Goal: Answer question/provide support: Share knowledge or assist other users

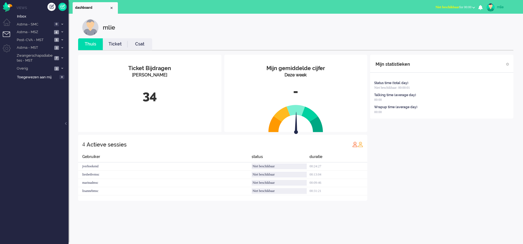
click at [114, 45] on link "Ticket" at bounding box center [115, 44] width 25 height 6
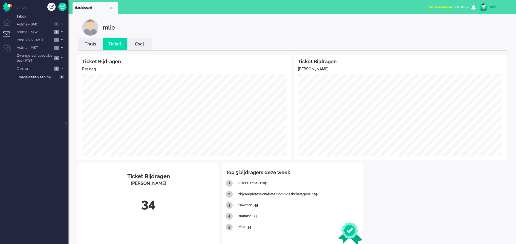
click at [439, 6] on span "Niet beschikbaar" at bounding box center [441, 7] width 24 height 4
click at [433, 18] on label "Niet beschikbaar" at bounding box center [445, 18] width 43 height 5
click at [61, 24] on span at bounding box center [62, 24] width 4 height 3
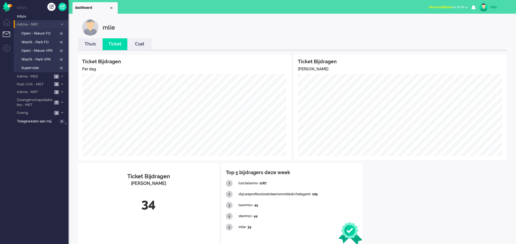
click at [61, 24] on icon at bounding box center [62, 24] width 2 height 2
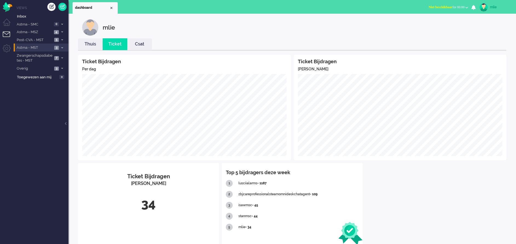
click at [62, 47] on icon at bounding box center [62, 48] width 2 height 2
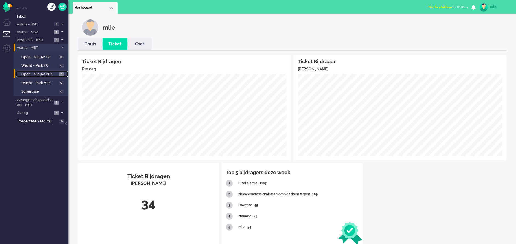
click at [39, 73] on span "Open - Nieuw VPK" at bounding box center [39, 74] width 36 height 5
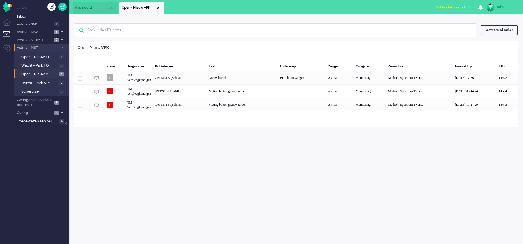
click at [441, 6] on span "Niet beschikbaar" at bounding box center [447, 7] width 24 height 4
click at [435, 25] on label "Online" at bounding box center [451, 24] width 43 height 5
click at [55, 103] on span "7" at bounding box center [56, 103] width 5 height 4
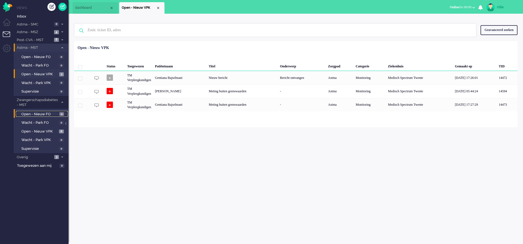
click at [39, 114] on span "Open - Nieuw FO" at bounding box center [39, 114] width 37 height 5
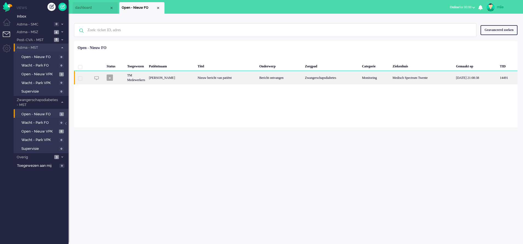
click at [273, 77] on div "Bericht ontvangen" at bounding box center [279, 77] width 45 height 13
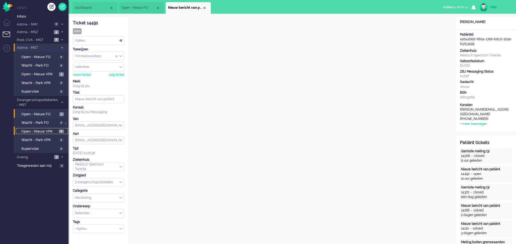
click at [31, 131] on span "Open - Nieuw VPK" at bounding box center [39, 131] width 36 height 5
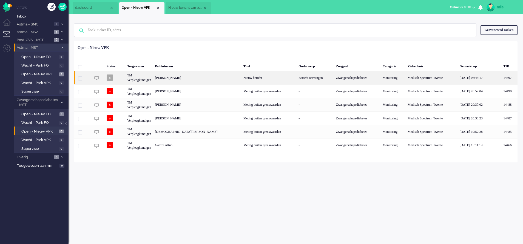
click at [241, 74] on div "Nieuw bericht" at bounding box center [268, 77] width 55 height 13
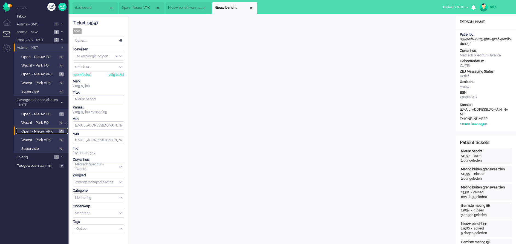
click at [33, 132] on span "Open - Nieuw VPK" at bounding box center [39, 131] width 36 height 5
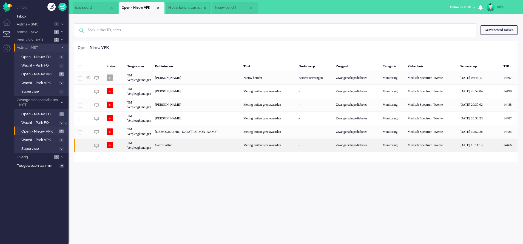
click at [252, 147] on div "Meting buiten grenswaarden" at bounding box center [268, 145] width 55 height 13
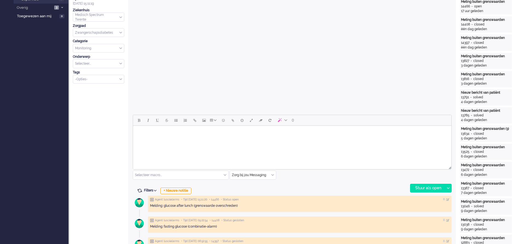
scroll to position [19, 0]
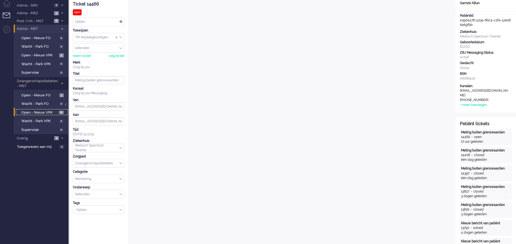
click at [36, 111] on span "Open - Nieuw VPK" at bounding box center [39, 112] width 36 height 5
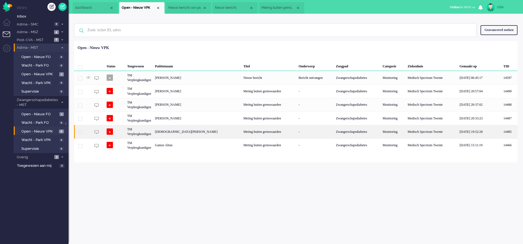
click at [241, 133] on div "Meting buiten grenswaarden" at bounding box center [268, 131] width 55 height 13
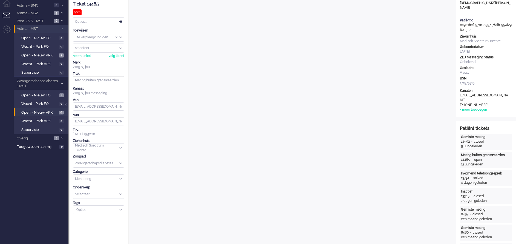
scroll to position [101, 0]
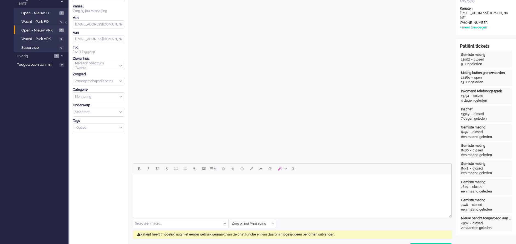
click at [182, 186] on html at bounding box center [292, 181] width 319 height 14
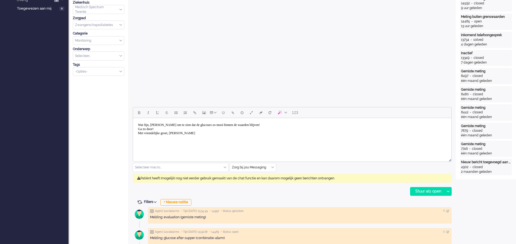
scroll to position [164, 0]
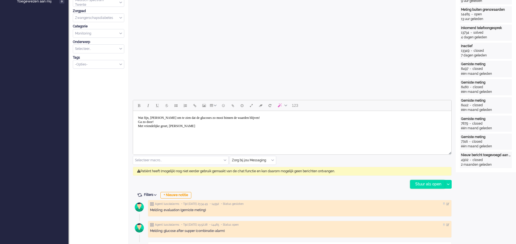
click at [418, 182] on div "Stuur als open" at bounding box center [428, 184] width 34 height 8
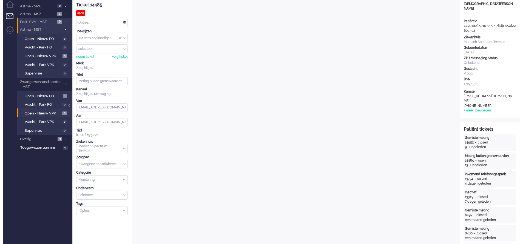
scroll to position [0, 0]
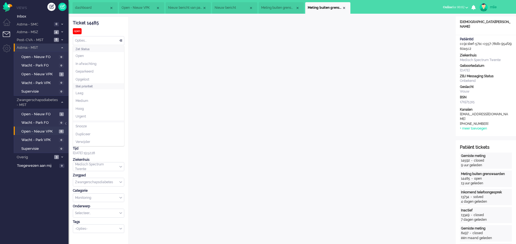
click at [122, 39] on div "Opties..." at bounding box center [98, 40] width 51 height 8
click at [87, 79] on span "Opgelost" at bounding box center [83, 79] width 14 height 5
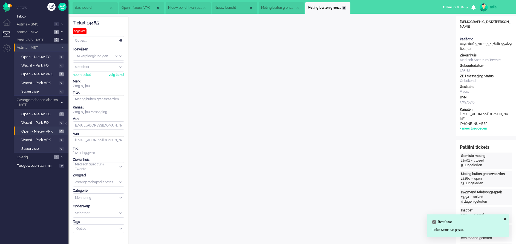
click at [345, 8] on div "Close tab" at bounding box center [344, 8] width 4 height 4
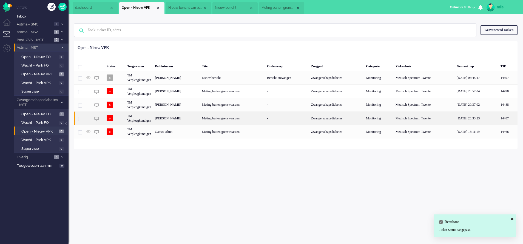
click at [261, 117] on div "Meting buiten grenswaarden" at bounding box center [232, 117] width 65 height 13
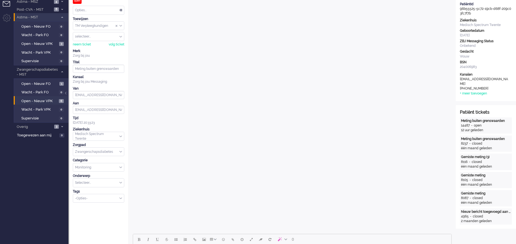
scroll to position [123, 0]
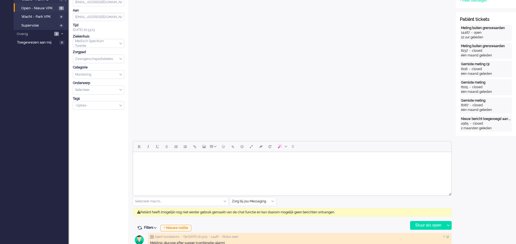
click at [157, 158] on body "Rich Text Area. Press ALT-0 for help." at bounding box center [292, 159] width 314 height 10
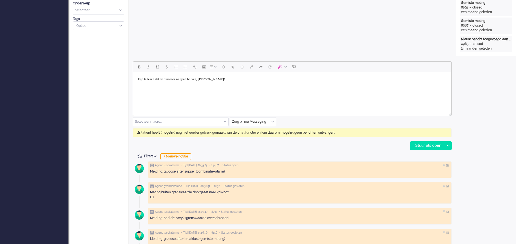
scroll to position [205, 0]
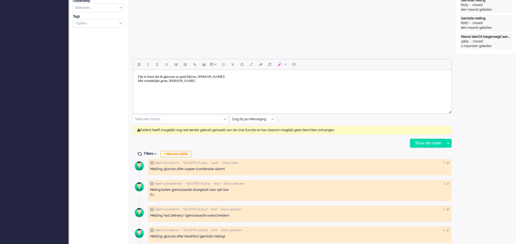
click at [424, 143] on div "Stuur als open" at bounding box center [428, 143] width 34 height 8
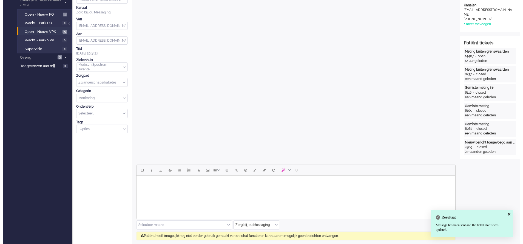
scroll to position [0, 0]
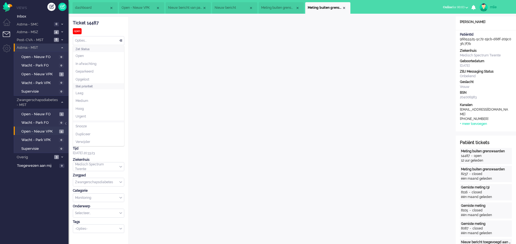
click at [119, 39] on div "Opties..." at bounding box center [98, 40] width 51 height 8
click at [86, 78] on span "Opgelost" at bounding box center [83, 79] width 14 height 5
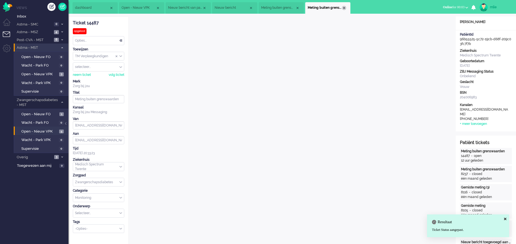
click at [345, 7] on div "Close tab" at bounding box center [344, 8] width 4 height 4
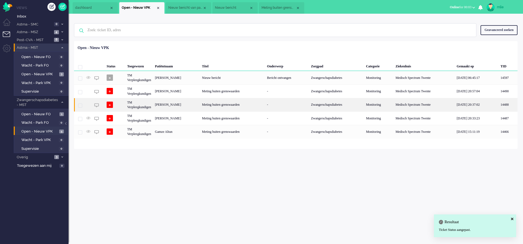
click at [261, 106] on div "Meting buiten grenswaarden" at bounding box center [232, 104] width 65 height 13
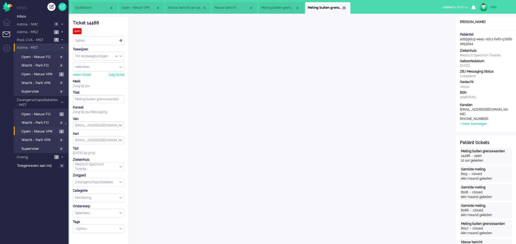
click at [345, 7] on div "Close tab" at bounding box center [344, 8] width 4 height 4
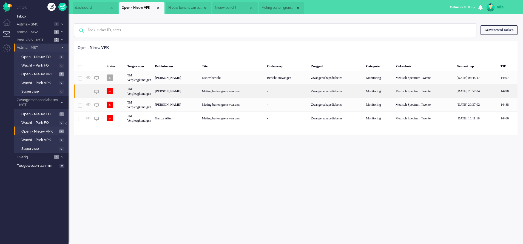
click at [231, 91] on div "Meting buiten grenswaarden" at bounding box center [232, 90] width 65 height 13
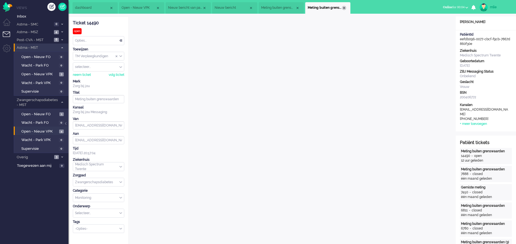
click at [344, 7] on div "Close tab" at bounding box center [344, 8] width 4 height 4
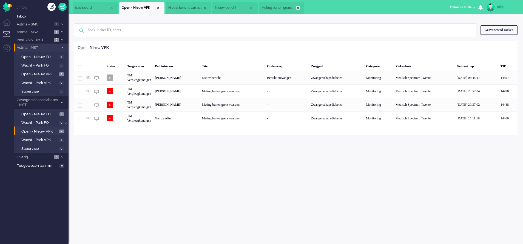
click at [299, 7] on div "Close tab" at bounding box center [298, 8] width 4 height 4
click at [251, 8] on div "Close tab" at bounding box center [251, 8] width 4 height 4
click at [185, 12] on li "Nieuw bericht van patiënt" at bounding box center [188, 8] width 45 height 12
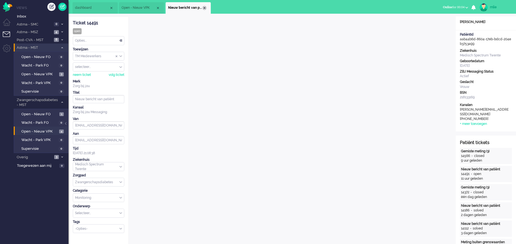
click at [205, 7] on div "Close tab" at bounding box center [204, 8] width 4 height 4
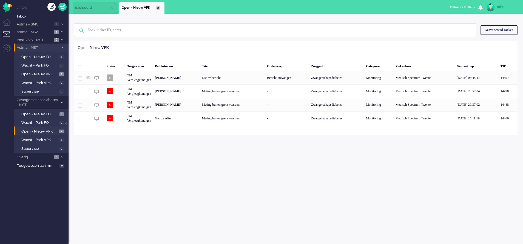
click at [159, 7] on div "Close tab" at bounding box center [158, 8] width 4 height 4
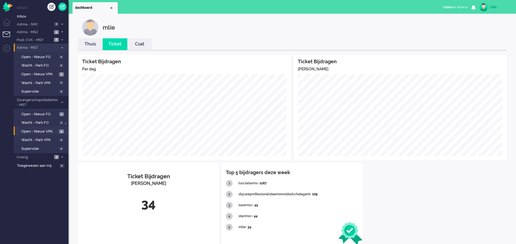
click at [86, 43] on link "Thuis" at bounding box center [90, 44] width 25 height 6
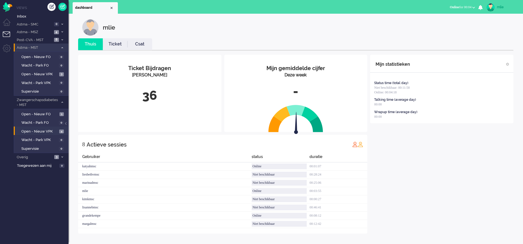
click at [115, 45] on link "Ticket" at bounding box center [115, 44] width 25 height 6
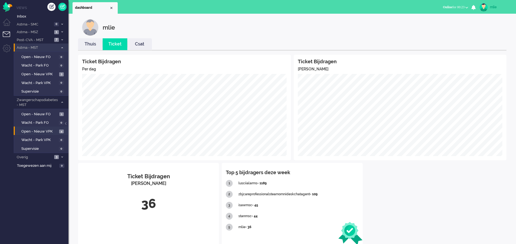
click at [90, 47] on li "Thuis" at bounding box center [90, 44] width 25 height 12
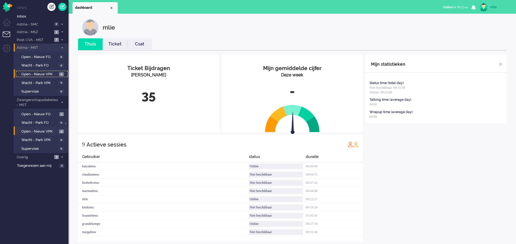
click at [27, 73] on span "Open - Nieuw VPK" at bounding box center [39, 74] width 36 height 5
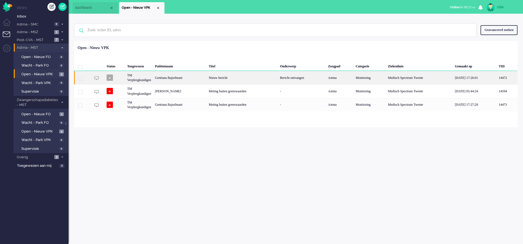
click at [278, 79] on div "Nieuw bericht" at bounding box center [242, 77] width 71 height 13
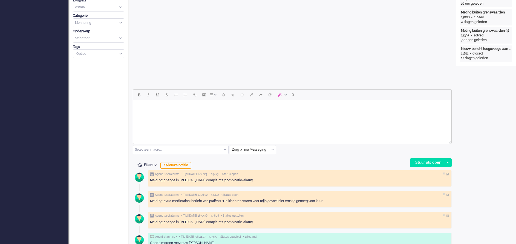
scroll to position [205, 0]
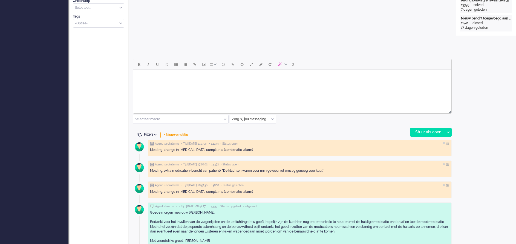
click at [170, 84] on html at bounding box center [292, 77] width 319 height 14
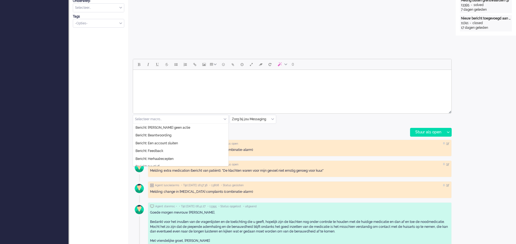
click at [225, 119] on div "Selecteer macro..." at bounding box center [180, 119] width 95 height 8
click at [173, 127] on span "Bericht: [PERSON_NAME] geen actie" at bounding box center [163, 127] width 55 height 5
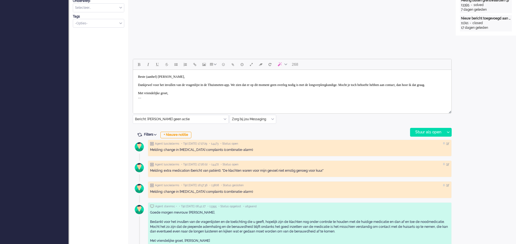
click at [163, 75] on body "Beste (aanhef) [PERSON_NAME], Dankjewel voor het invullen van de vragenlijst in…" at bounding box center [292, 87] width 314 height 30
click at [150, 85] on body "Beste mw Bajselmani, Dankjewel voor het invullen van de vragenlijst in de Thuis…" at bounding box center [292, 87] width 314 height 30
click at [257, 85] on body "Beste mw Bajselmani, Dank u wel voor het invullen van de vragenlijst in de Thui…" at bounding box center [292, 87] width 314 height 30
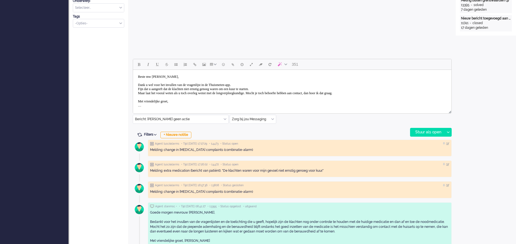
click at [274, 92] on body "Beste mw Bajselmani, Dank u wel voor het invullen van de vragenlijst in de Thui…" at bounding box center [292, 91] width 314 height 38
click at [176, 98] on body "Beste mw Bajselmani, Dank u wel voor het invullen van de vragenlijst in de Thui…" at bounding box center [292, 93] width 314 height 42
click at [199, 97] on body "Beste mw Bajselmani, Dank u wel voor het invullen van de vragenlijst in de Thui…" at bounding box center [292, 93] width 314 height 42
click at [263, 98] on body "Beste mw Bajselmani, Dank u wel voor het invullen van de vragenlijst in de Thui…" at bounding box center [292, 93] width 314 height 42
click at [183, 103] on body "Beste mw Bajselmani, Dank u wel voor het invullen van de vragenlijst in de Thui…" at bounding box center [292, 93] width 314 height 42
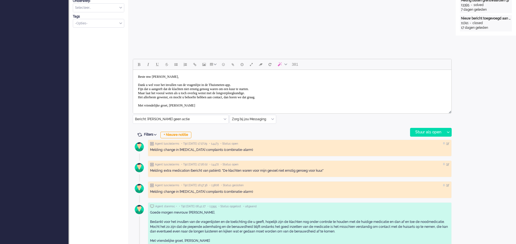
click at [284, 88] on body "Beste mw Bajselmani, Dank u wel voor het invullen van de vragenlijst in de Thui…" at bounding box center [292, 93] width 314 height 42
click at [149, 92] on body "Beste mw Bajselmani, Dank u wel voor het invullen van de vragenlijst in de Thui…" at bounding box center [292, 93] width 314 height 42
click at [437, 130] on div "Stuur als open" at bounding box center [428, 132] width 34 height 8
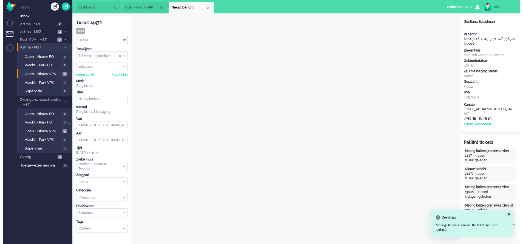
scroll to position [0, 0]
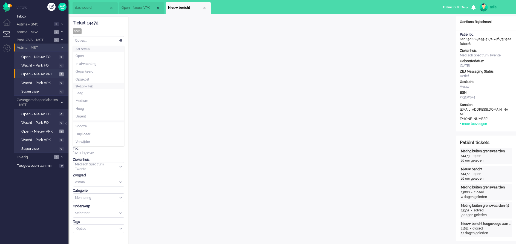
click at [122, 40] on div "Opties..." at bounding box center [98, 40] width 51 height 8
click at [91, 77] on li "Opgelost" at bounding box center [98, 80] width 51 height 8
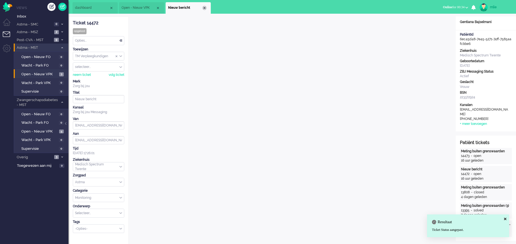
click at [205, 9] on div "Close tab" at bounding box center [204, 8] width 4 height 4
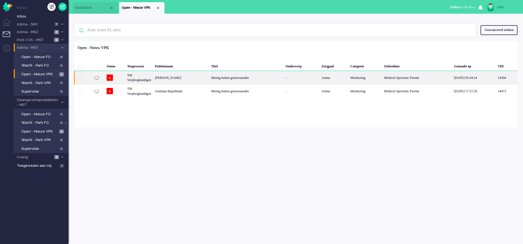
click at [174, 78] on div "[PERSON_NAME]" at bounding box center [181, 77] width 56 height 13
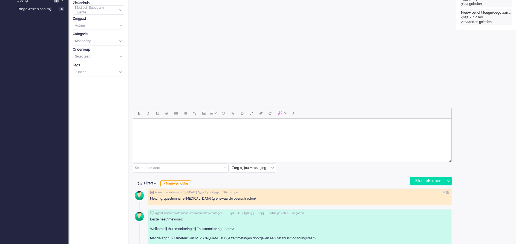
scroll to position [164, 0]
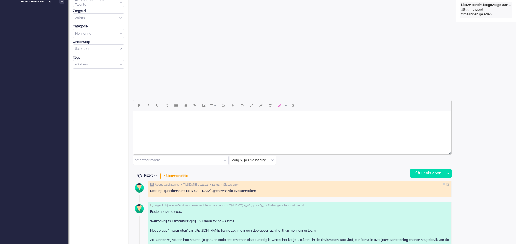
click at [171, 125] on html at bounding box center [292, 118] width 319 height 14
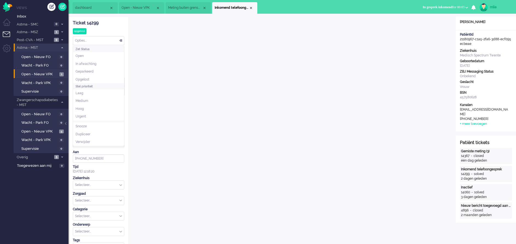
click at [121, 41] on div "Opties..." at bounding box center [98, 40] width 51 height 8
click at [93, 66] on span "In afwachting" at bounding box center [86, 64] width 21 height 5
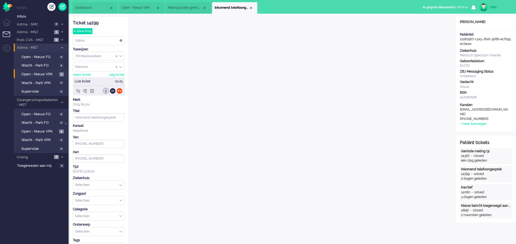
type input "[PHONE_NUMBER]"
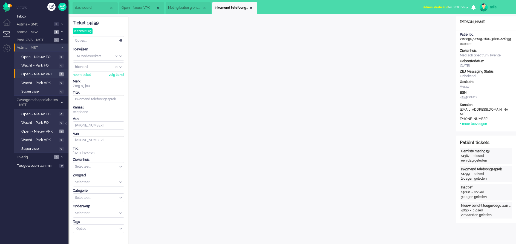
click at [433, 7] on span "Administratie tijd" at bounding box center [435, 7] width 25 height 4
click at [432, 26] on label "Online" at bounding box center [445, 24] width 43 height 5
click at [250, 8] on div "Close tab" at bounding box center [251, 8] width 4 height 4
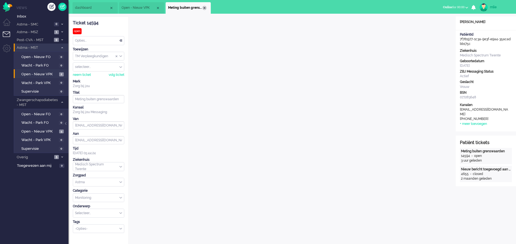
click at [204, 9] on div "Close tab" at bounding box center [204, 8] width 4 height 4
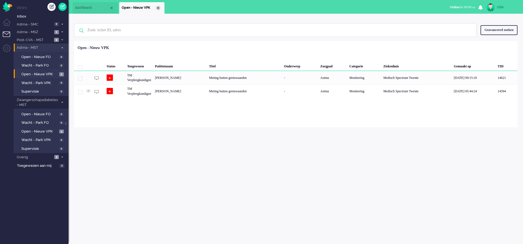
click at [158, 9] on div "Close tab" at bounding box center [158, 8] width 4 height 4
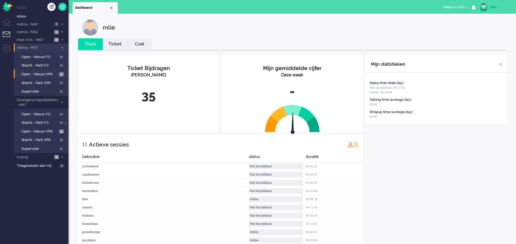
click at [113, 41] on link "Ticket" at bounding box center [115, 44] width 25 height 6
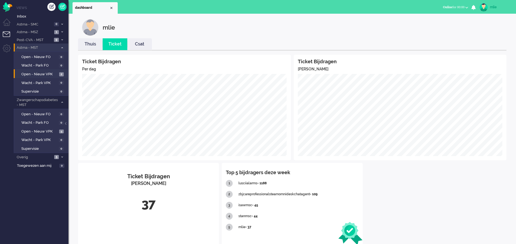
click at [95, 44] on link "Thuis" at bounding box center [90, 44] width 25 height 6
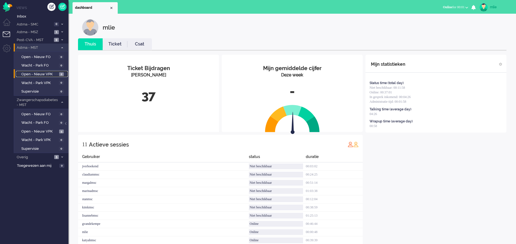
click at [32, 74] on span "Open - Nieuw VPK" at bounding box center [39, 74] width 36 height 5
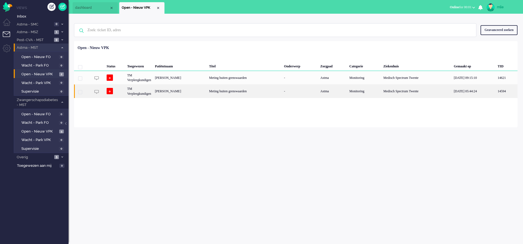
click at [275, 88] on div "Meting buiten grenswaarden" at bounding box center [244, 90] width 75 height 13
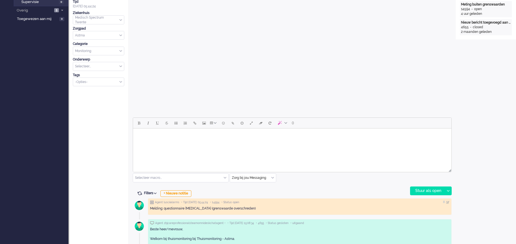
scroll to position [164, 0]
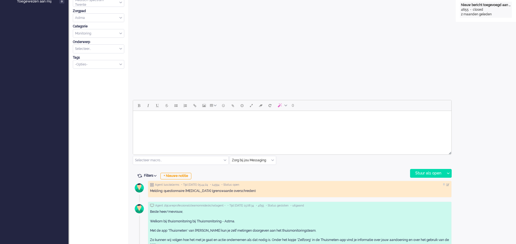
click at [225, 160] on div "Selecteer macro..." at bounding box center [180, 160] width 95 height 8
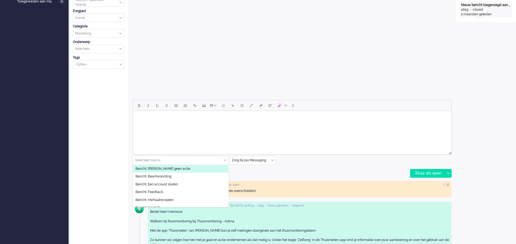
click at [167, 169] on span "Bericht: [PERSON_NAME] geen actie" at bounding box center [163, 169] width 55 height 5
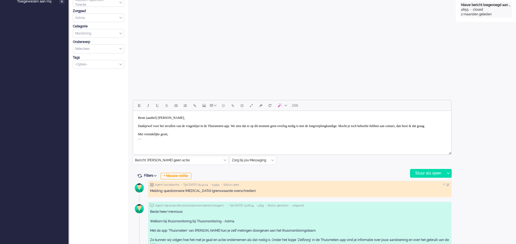
click at [163, 117] on body "Beste (aanhef) [PERSON_NAME], Dankjewel voor het invullen van de vragenlijst in…" at bounding box center [292, 128] width 314 height 30
click at [151, 126] on body "Beste mw [PERSON_NAME], Dankjewel voor het invullen van de vragenlijst in de Th…" at bounding box center [292, 128] width 314 height 30
click at [257, 125] on body "Beste mw [PERSON_NAME], Dank u wel voor het invullen van de vragenlijst in de T…" at bounding box center [292, 128] width 314 height 30
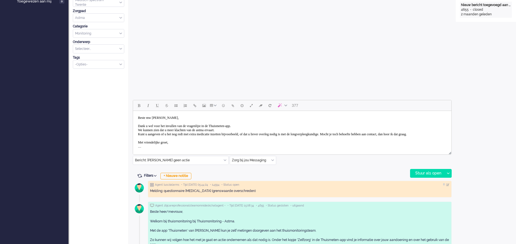
click at [306, 135] on body "Beste mw [PERSON_NAME], Dank u wel voor het invullen van de vragenlijst in de T…" at bounding box center [292, 132] width 314 height 38
click at [363, 134] on body "Beste mw [PERSON_NAME], Dank u wel voor het invullen van de vragenlijst in de T…" at bounding box center [292, 132] width 314 height 38
click at [177, 147] on body "Beste mw [PERSON_NAME], Dank u wel voor het invullen van de vragenlijst in de T…" at bounding box center [292, 134] width 314 height 42
click at [433, 173] on div "Stuur als open" at bounding box center [428, 173] width 34 height 8
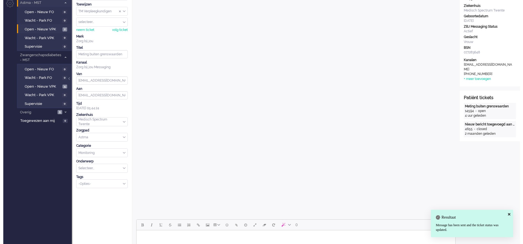
scroll to position [0, 0]
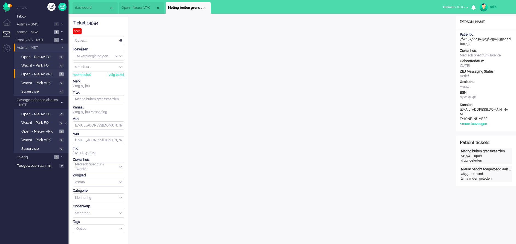
click at [122, 39] on div "Opties..." at bounding box center [98, 40] width 51 height 8
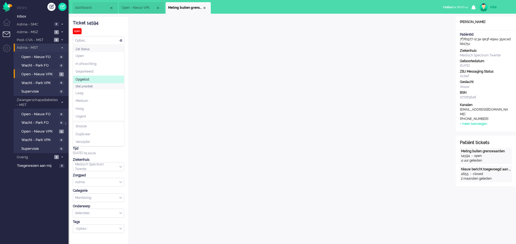
click at [87, 77] on span "Opgelost" at bounding box center [83, 79] width 14 height 5
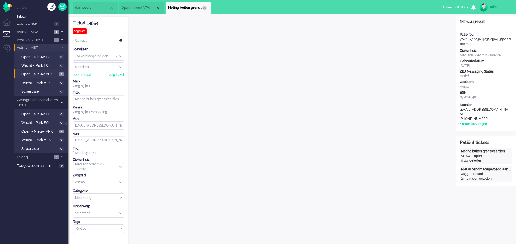
click at [205, 8] on div "Close tab" at bounding box center [204, 8] width 4 height 4
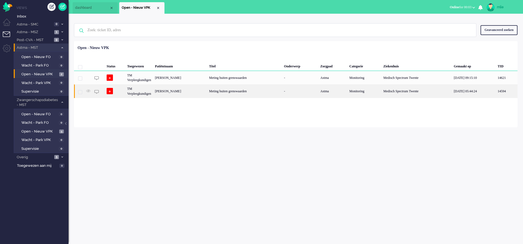
click at [259, 92] on div "Meting buiten grenswaarden" at bounding box center [244, 90] width 75 height 13
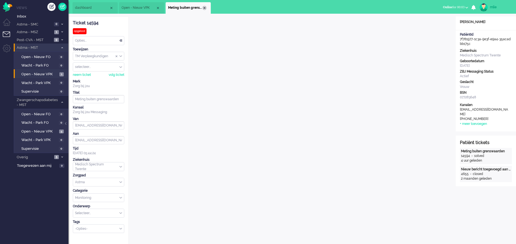
click at [204, 8] on div "Close tab" at bounding box center [204, 8] width 4 height 4
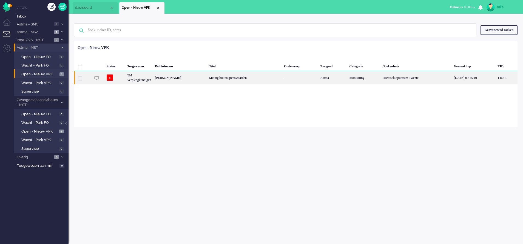
click at [273, 75] on div "Meting buiten grenswaarden" at bounding box center [244, 77] width 75 height 13
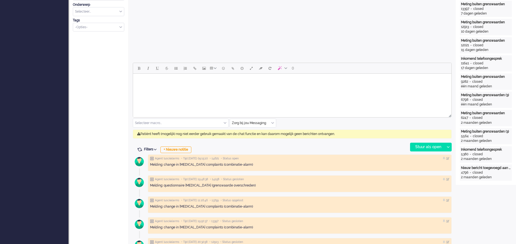
scroll to position [205, 0]
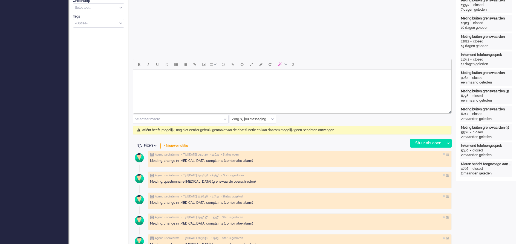
click at [157, 83] on html at bounding box center [292, 77] width 319 height 14
click at [167, 81] on body "Fijn dat u aangeeft dat uw klachten stabiel zijn, mw Buter! Met vriendelijke hg…" at bounding box center [292, 79] width 314 height 14
click at [433, 142] on div "Stuur als open" at bounding box center [428, 143] width 34 height 8
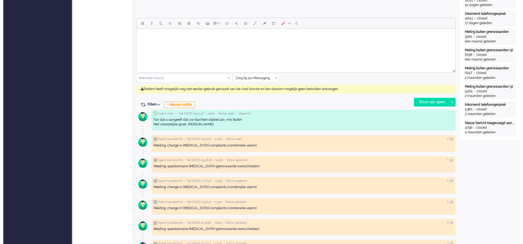
scroll to position [0, 0]
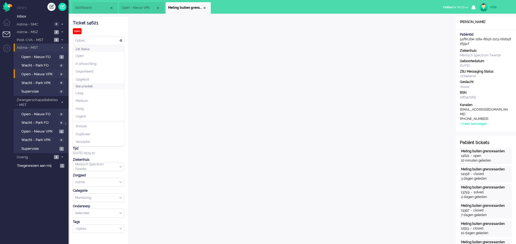
click at [122, 39] on div "Opties..." at bounding box center [98, 40] width 51 height 8
click at [100, 64] on li "In afwachting" at bounding box center [98, 64] width 51 height 8
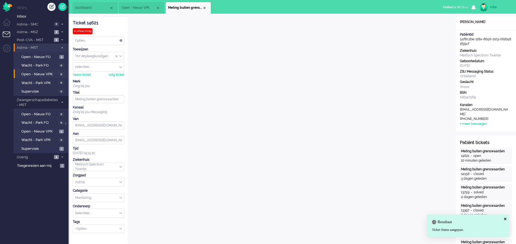
click at [120, 227] on div "-Opties-" at bounding box center [98, 229] width 51 height 8
click at [100, 236] on li "supervisie" at bounding box center [98, 237] width 51 height 8
click at [86, 74] on div "neem ticket" at bounding box center [82, 75] width 18 height 5
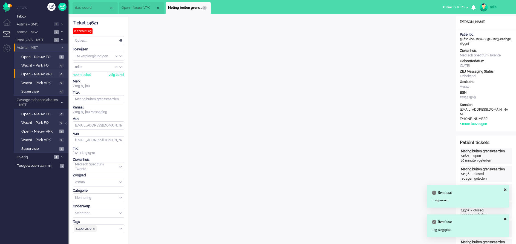
click at [205, 9] on div "Close tab" at bounding box center [204, 8] width 4 height 4
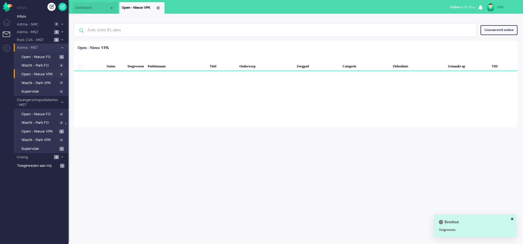
click at [159, 9] on div "Close tab" at bounding box center [158, 8] width 4 height 4
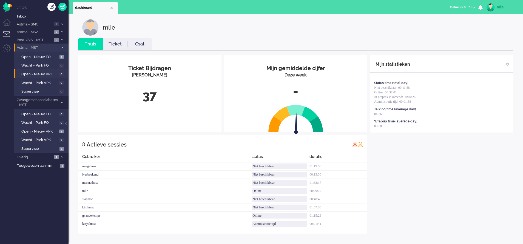
click at [114, 43] on link "Ticket" at bounding box center [115, 44] width 25 height 6
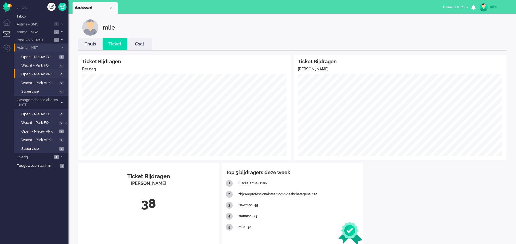
click at [90, 44] on link "Thuis" at bounding box center [90, 44] width 25 height 6
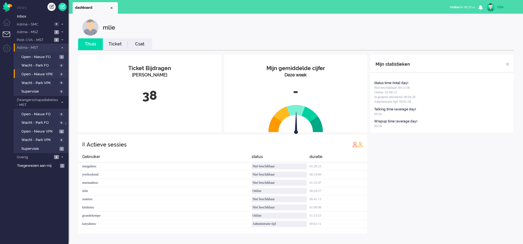
click at [115, 43] on link "Ticket" at bounding box center [115, 44] width 25 height 6
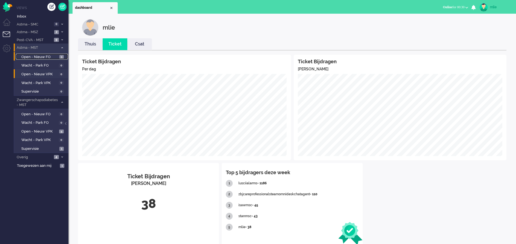
click at [32, 55] on span "Open - Nieuw FO" at bounding box center [39, 57] width 37 height 5
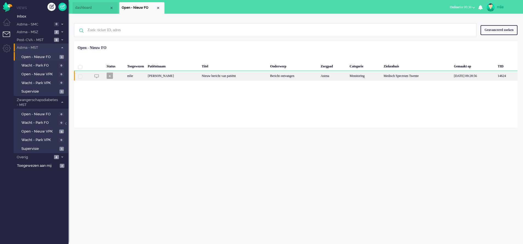
click at [268, 79] on div "Nieuw bericht van patiënt" at bounding box center [234, 76] width 68 height 10
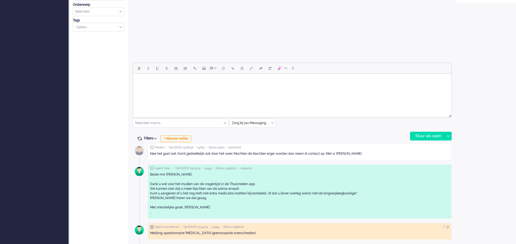
scroll to position [183, 0]
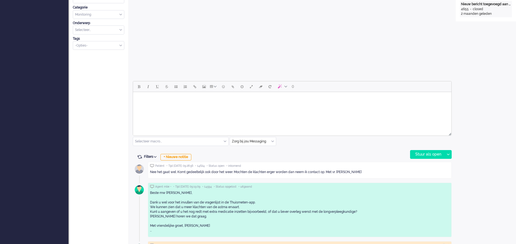
click at [175, 105] on html at bounding box center [292, 99] width 319 height 14
click at [433, 153] on div "Stuur als open" at bounding box center [428, 154] width 34 height 8
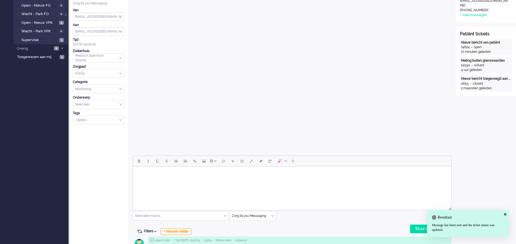
scroll to position [0, 0]
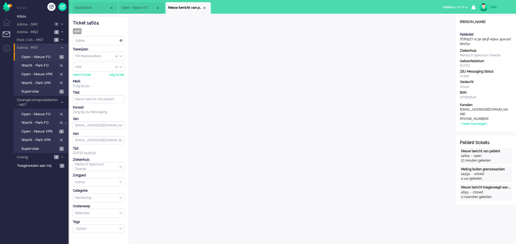
click at [121, 41] on div "Opties..." at bounding box center [98, 40] width 51 height 8
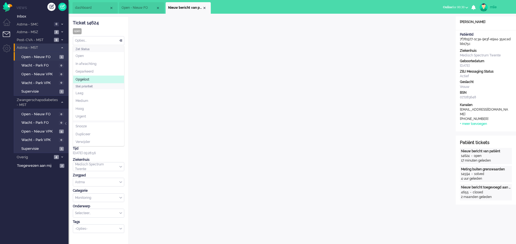
click at [102, 76] on li "Opgelost" at bounding box center [98, 80] width 51 height 8
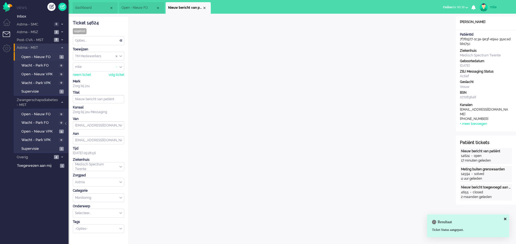
click at [117, 65] on span "Assign User" at bounding box center [117, 67] width 2 height 4
click at [207, 8] on li "Nieuw bericht van patiënt" at bounding box center [188, 8] width 45 height 12
click at [205, 8] on div "Close tab" at bounding box center [204, 8] width 4 height 4
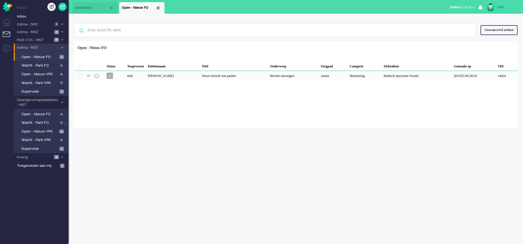
click at [157, 9] on div "Close tab" at bounding box center [158, 8] width 4 height 4
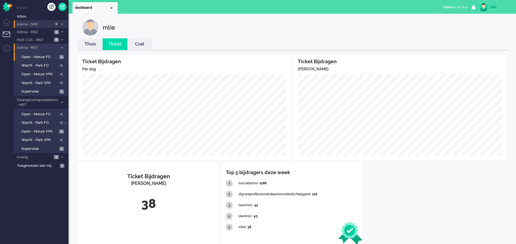
click at [64, 24] on li "Astma - SMC 0" at bounding box center [41, 24] width 55 height 8
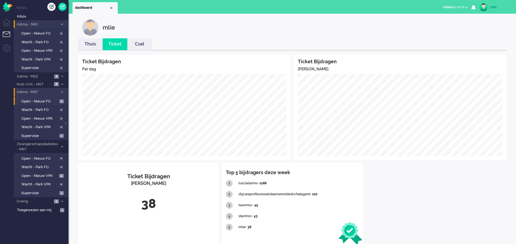
click at [64, 24] on li "Astma - SMC 0" at bounding box center [41, 24] width 55 height 8
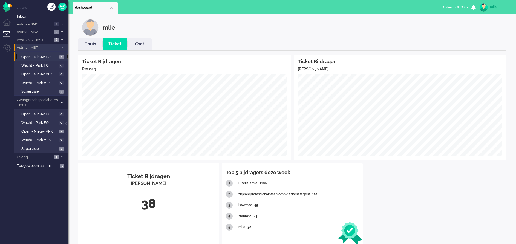
click at [39, 57] on span "Open - Nieuw FO" at bounding box center [39, 57] width 37 height 5
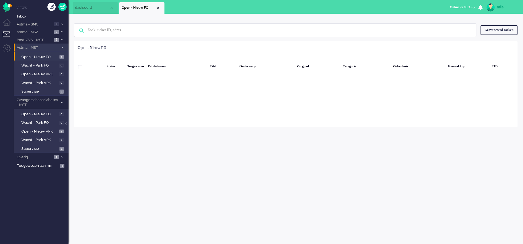
click at [61, 47] on icon at bounding box center [62, 48] width 2 height 2
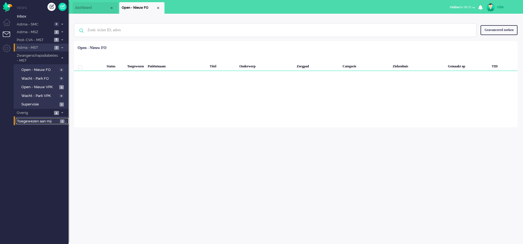
click at [49, 119] on span "Toegewezen aan mij" at bounding box center [37, 121] width 41 height 5
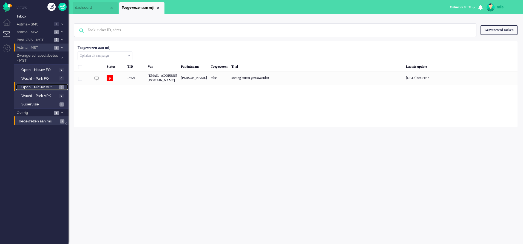
click at [45, 87] on span "Open - Nieuw VPK" at bounding box center [39, 87] width 36 height 5
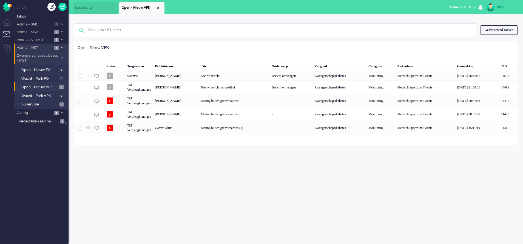
click at [61, 57] on span at bounding box center [62, 58] width 4 height 3
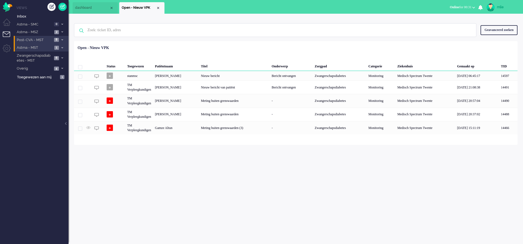
click at [62, 39] on span at bounding box center [62, 40] width 4 height 3
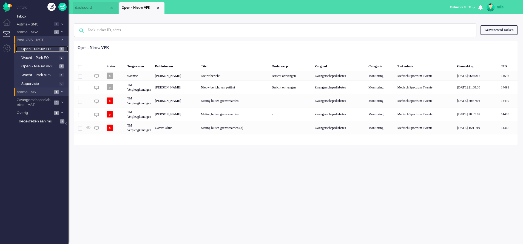
click at [46, 49] on span "Open - Nieuw FO" at bounding box center [39, 49] width 37 height 5
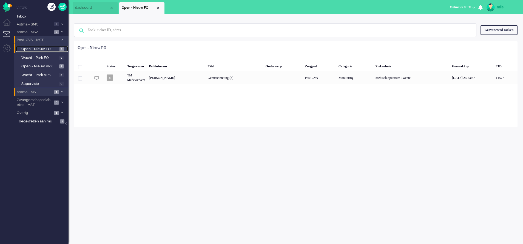
click at [46, 49] on span "Open - Nieuw FO" at bounding box center [39, 49] width 37 height 5
click at [62, 39] on icon at bounding box center [62, 40] width 2 height 2
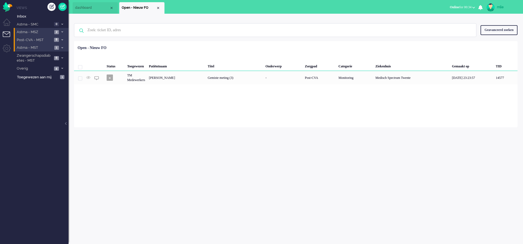
click at [60, 32] on span at bounding box center [62, 32] width 4 height 3
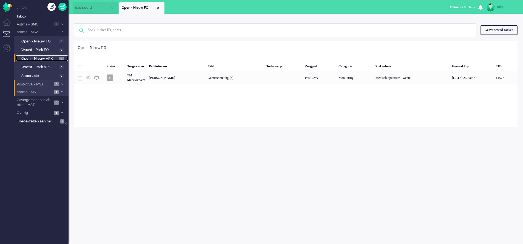
click at [35, 58] on span "Open - Nieuw VPK" at bounding box center [39, 58] width 36 height 5
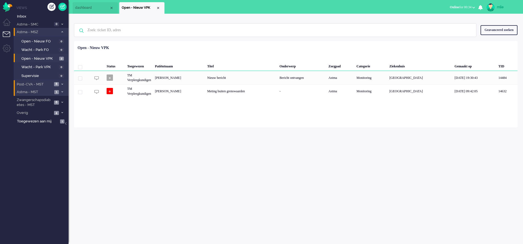
click at [62, 31] on icon at bounding box center [62, 32] width 2 height 2
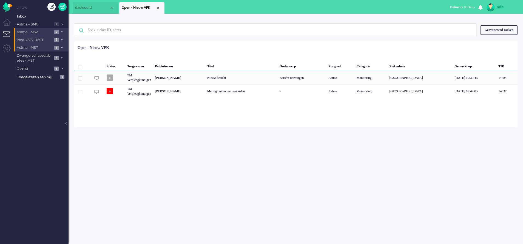
click at [62, 47] on icon at bounding box center [62, 48] width 2 height 2
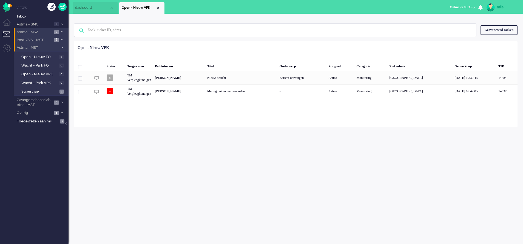
click at [96, 8] on span "dashboard" at bounding box center [92, 7] width 34 height 5
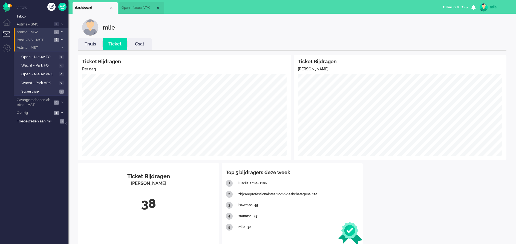
click at [87, 44] on link "Thuis" at bounding box center [90, 44] width 25 height 6
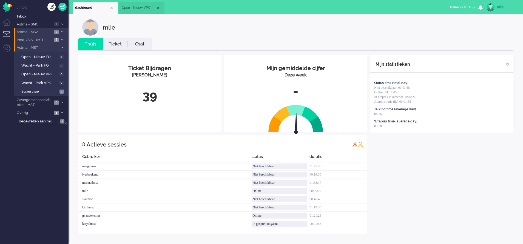
click at [116, 45] on link "Ticket" at bounding box center [115, 44] width 25 height 6
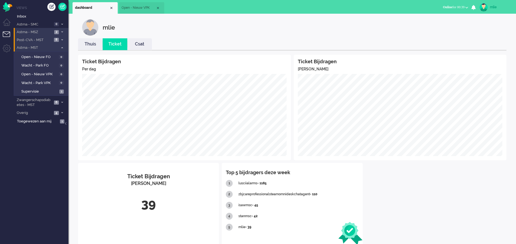
click at [60, 47] on span at bounding box center [62, 47] width 4 height 3
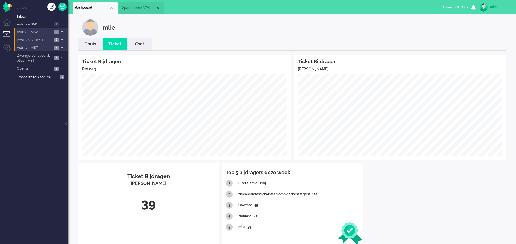
click at [60, 47] on span at bounding box center [62, 47] width 4 height 3
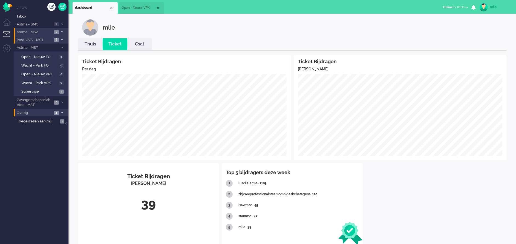
click at [53, 112] on li "Overig 4" at bounding box center [41, 113] width 55 height 8
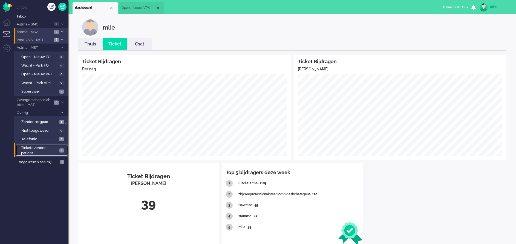
click at [32, 147] on span "Tickets zonder patient" at bounding box center [39, 150] width 37 height 10
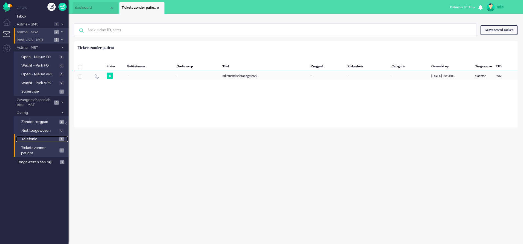
click at [30, 138] on span "Telefonie" at bounding box center [39, 139] width 36 height 5
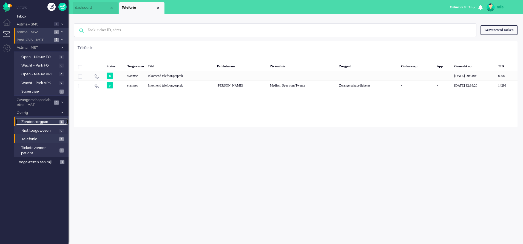
click at [34, 122] on span "Zonder zorgpad" at bounding box center [39, 121] width 37 height 5
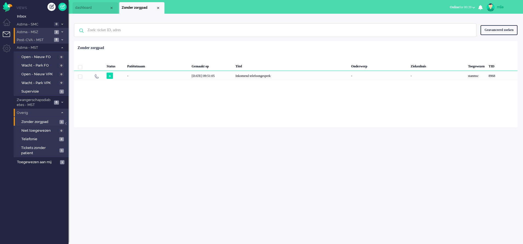
click at [63, 114] on span at bounding box center [62, 112] width 4 height 3
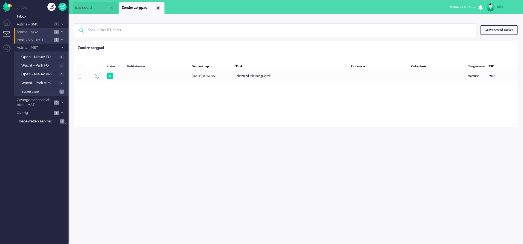
click at [159, 7] on div "Close tab" at bounding box center [158, 8] width 4 height 4
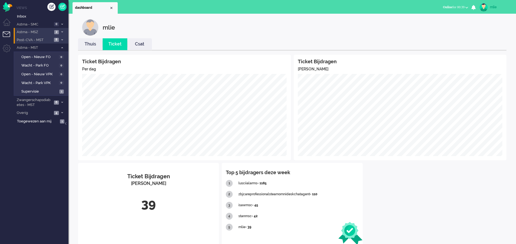
click at [95, 46] on link "Thuis" at bounding box center [90, 44] width 25 height 6
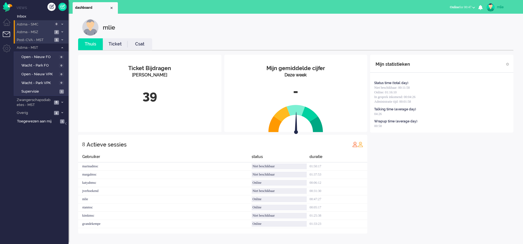
click at [63, 24] on icon at bounding box center [62, 24] width 2 height 2
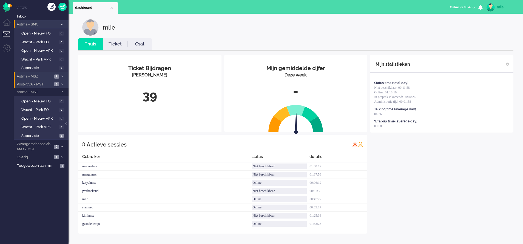
click at [63, 24] on icon at bounding box center [62, 24] width 2 height 2
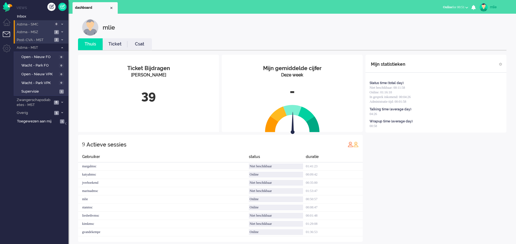
click at [118, 42] on link "Ticket" at bounding box center [115, 44] width 25 height 6
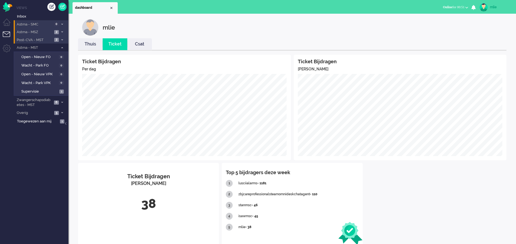
click at [88, 47] on link "Thuis" at bounding box center [90, 44] width 25 height 6
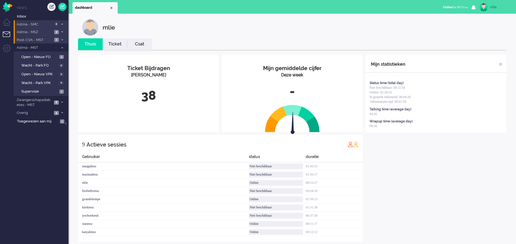
click at [63, 30] on li "Astma - MSZ 2" at bounding box center [41, 32] width 55 height 8
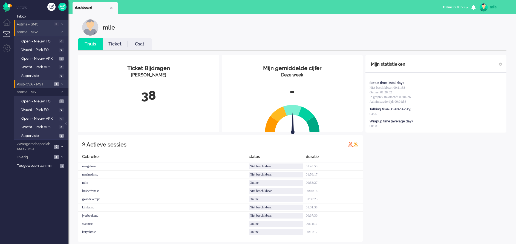
click at [63, 30] on li "Astma - MSZ 2" at bounding box center [41, 32] width 55 height 8
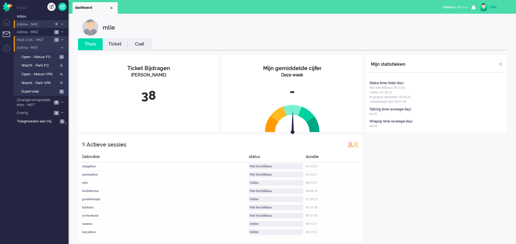
click at [62, 46] on span at bounding box center [62, 47] width 4 height 3
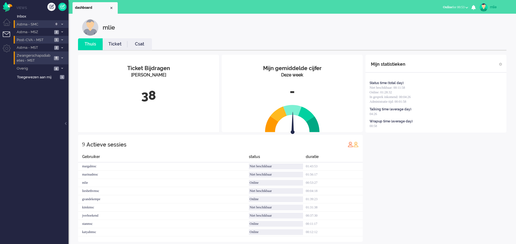
click at [62, 57] on icon at bounding box center [62, 58] width 2 height 2
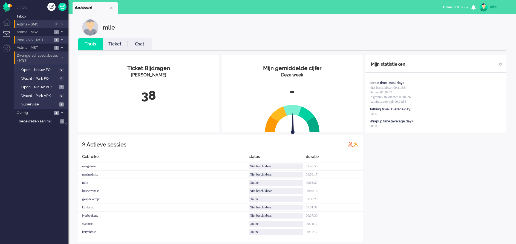
click at [62, 57] on icon at bounding box center [62, 58] width 2 height 2
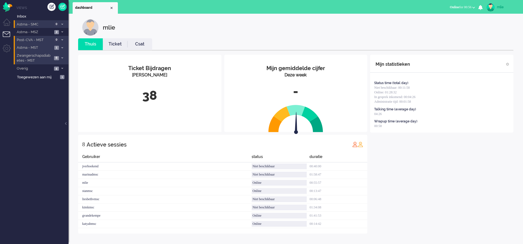
click at [62, 47] on icon at bounding box center [62, 48] width 2 height 2
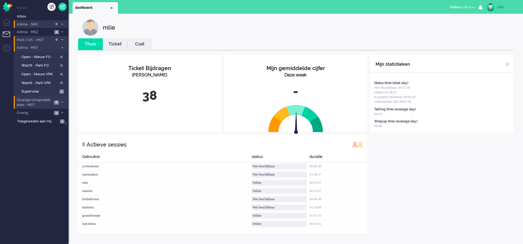
click at [62, 47] on icon at bounding box center [62, 48] width 2 height 2
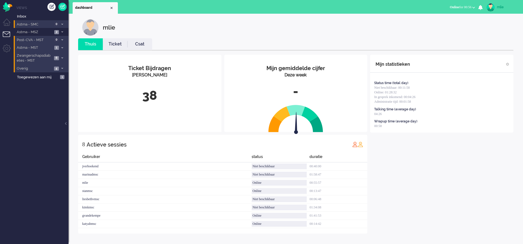
click at [62, 67] on span at bounding box center [62, 68] width 4 height 3
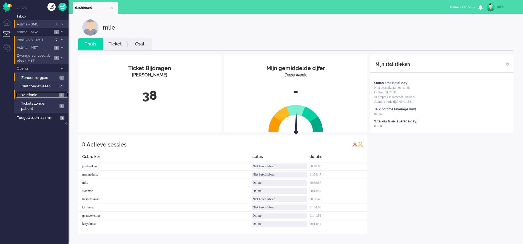
click at [29, 93] on span "Telefonie" at bounding box center [39, 95] width 36 height 5
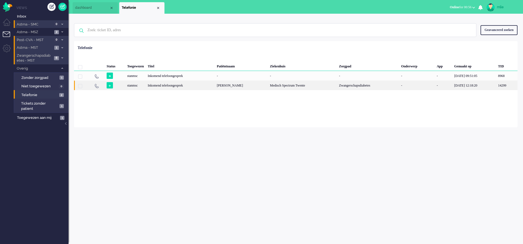
click at [299, 89] on div "Medisch Spectrum Twente" at bounding box center [302, 86] width 69 height 10
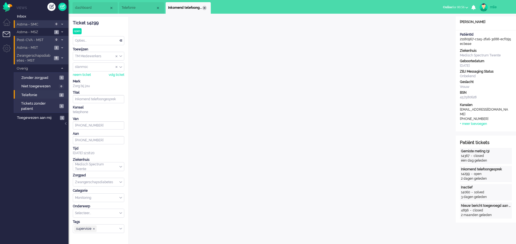
click at [206, 9] on div "Close tab" at bounding box center [204, 8] width 4 height 4
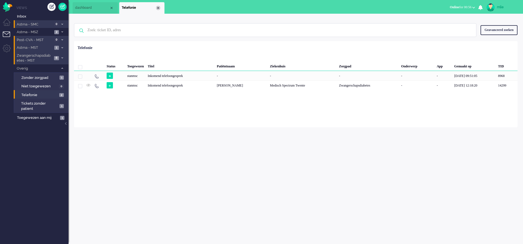
click at [159, 8] on div "Close tab" at bounding box center [158, 8] width 4 height 4
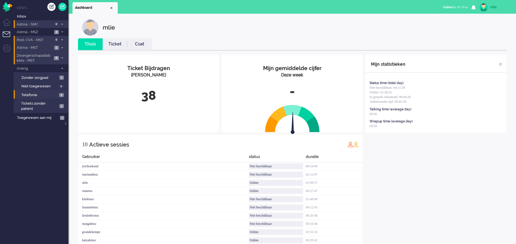
click at [58, 47] on span "1" at bounding box center [56, 48] width 5 height 4
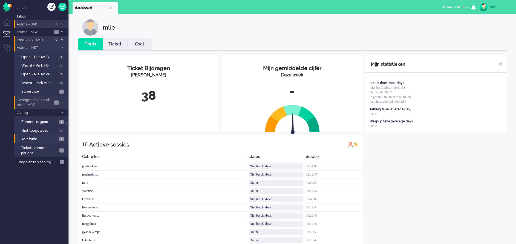
click at [58, 47] on span "Astma - MST" at bounding box center [37, 47] width 42 height 5
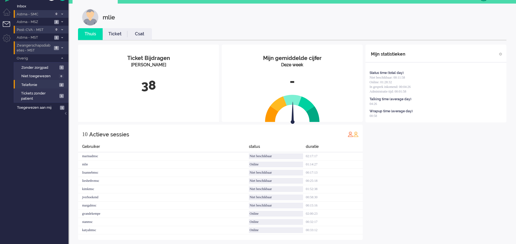
scroll to position [16, 0]
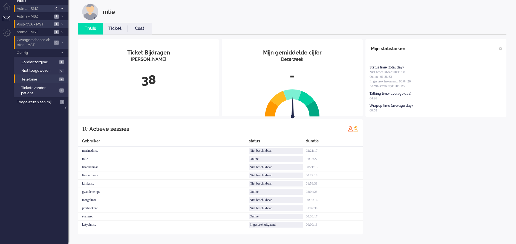
click at [62, 42] on icon at bounding box center [62, 42] width 2 height 2
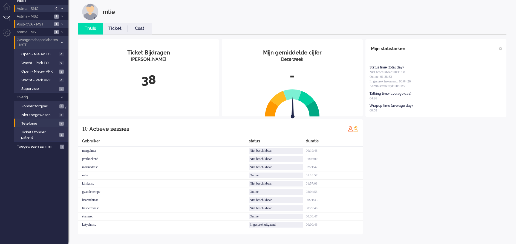
click at [62, 42] on icon at bounding box center [62, 42] width 2 height 2
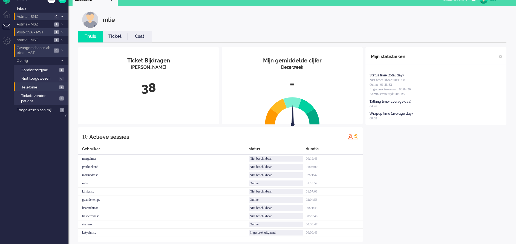
scroll to position [0, 0]
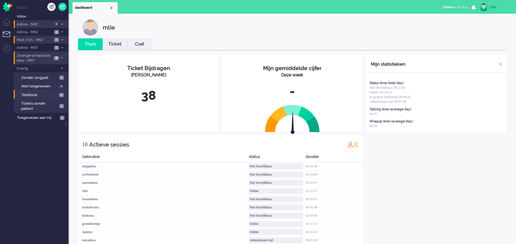
click at [431, 203] on div "Mijn statistieken Status time (total day) Niet beschikbaar: 00:11:58 Online: 01…" at bounding box center [436, 152] width 141 height 195
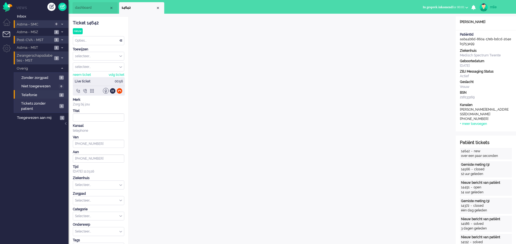
type input "[PHONE_NUMBER]"
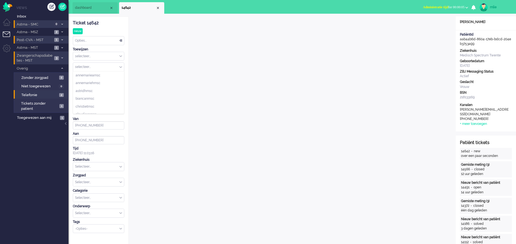
click at [121, 65] on div "selecteer..." at bounding box center [98, 67] width 51 height 8
type input "st"
click at [90, 88] on li "stanmsc" at bounding box center [98, 91] width 51 height 8
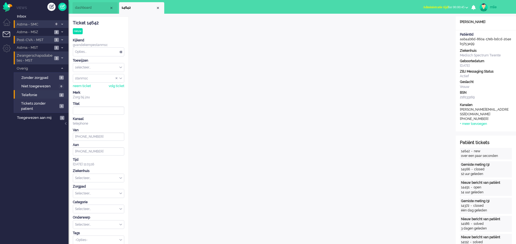
click at [429, 7] on span "Administratie tijd" at bounding box center [435, 7] width 25 height 4
click at [431, 25] on label "Online" at bounding box center [445, 24] width 43 height 5
click at [159, 8] on div "Close tab" at bounding box center [158, 8] width 4 height 4
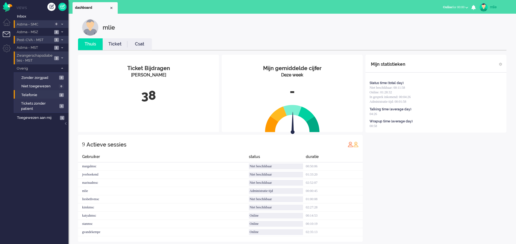
click at [114, 44] on link "Ticket" at bounding box center [115, 44] width 25 height 6
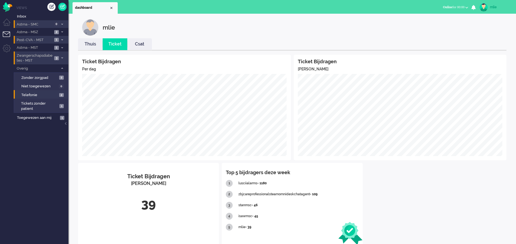
click at [91, 44] on link "Thuis" at bounding box center [90, 44] width 25 height 6
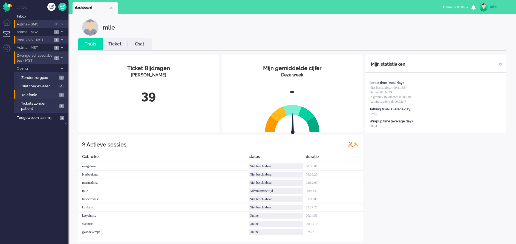
click at [114, 43] on link "Ticket" at bounding box center [115, 44] width 25 height 6
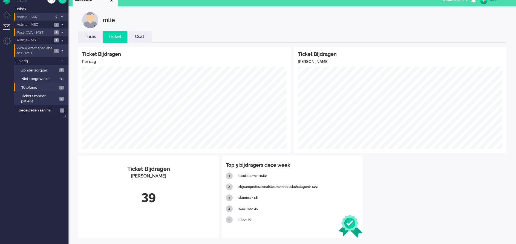
scroll to position [11, 0]
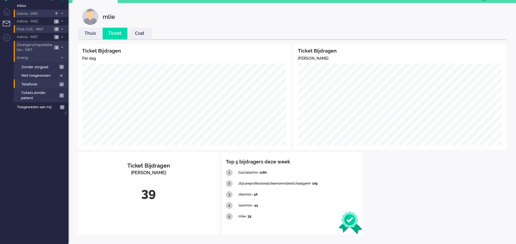
click at [61, 56] on li "Overig 3" at bounding box center [41, 58] width 55 height 8
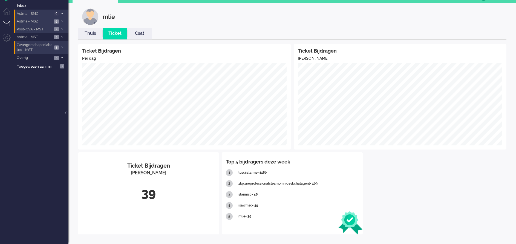
click at [63, 20] on li "Astma - MSZ 9" at bounding box center [41, 21] width 55 height 8
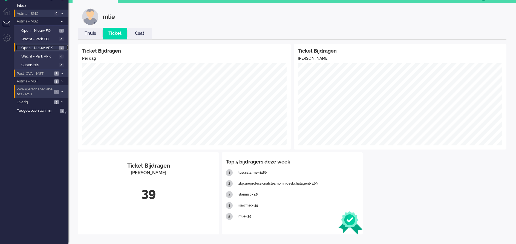
click at [44, 47] on span "Open - Nieuw VPK" at bounding box center [39, 47] width 36 height 5
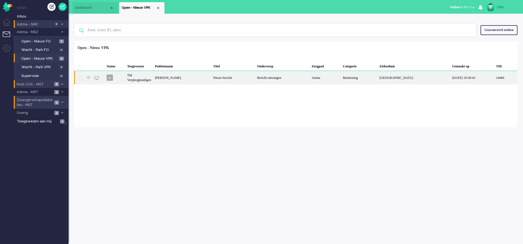
click at [270, 80] on div "Bericht ontvangen" at bounding box center [282, 77] width 55 height 13
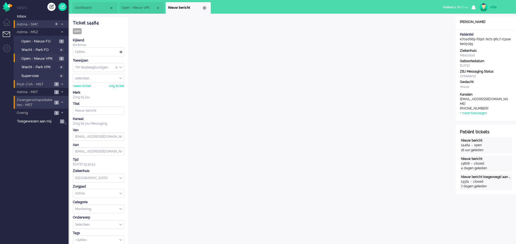
click at [204, 8] on div "Close tab" at bounding box center [204, 8] width 4 height 4
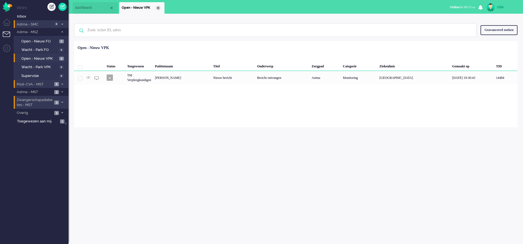
click at [158, 8] on div "Close tab" at bounding box center [158, 8] width 4 height 4
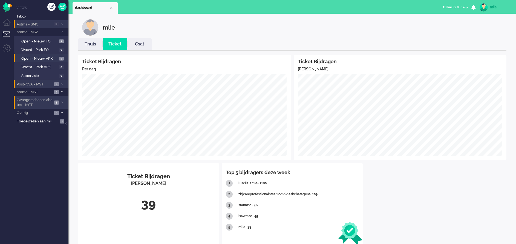
click at [54, 84] on li "Post-CVA - MST 2" at bounding box center [41, 84] width 55 height 8
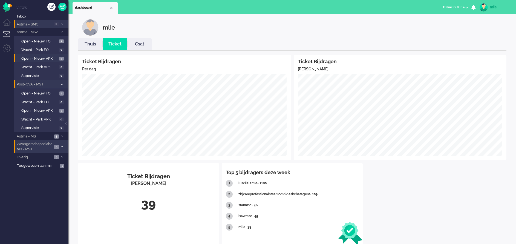
click at [58, 84] on span "Post-CVA - MST" at bounding box center [37, 84] width 42 height 5
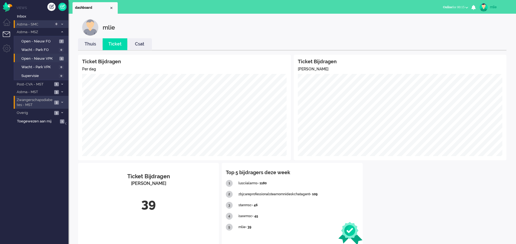
click at [453, 8] on span "Online for 00:15" at bounding box center [454, 7] width 22 height 4
click at [446, 18] on label "Niet beschikbaar" at bounding box center [445, 18] width 43 height 5
click at [438, 3] on button "Niet beschikbaar for 00:09" at bounding box center [449, 7] width 46 height 8
click at [432, 24] on label "Online" at bounding box center [445, 24] width 43 height 5
click at [64, 32] on span at bounding box center [62, 32] width 4 height 3
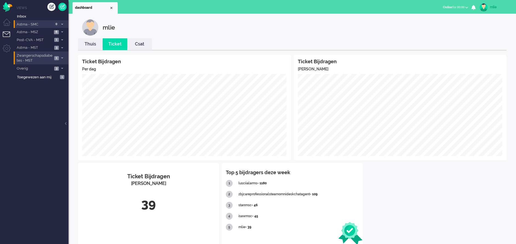
click at [61, 46] on span at bounding box center [62, 47] width 4 height 3
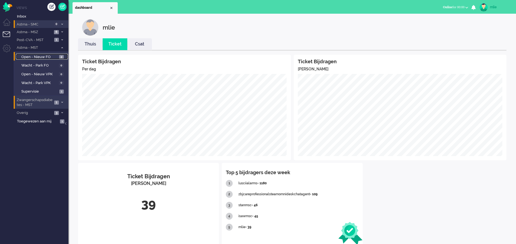
click at [38, 58] on span "Open - Nieuw FO" at bounding box center [39, 57] width 36 height 5
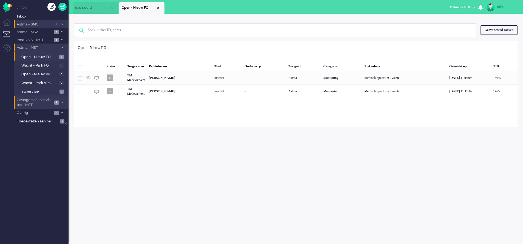
click at [63, 48] on icon at bounding box center [62, 48] width 2 height 2
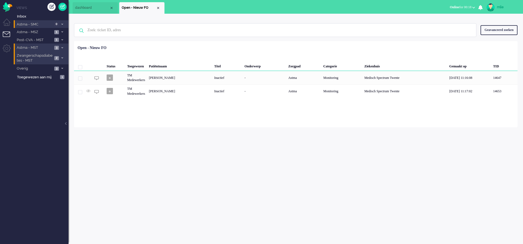
click at [62, 47] on icon at bounding box center [62, 48] width 2 height 2
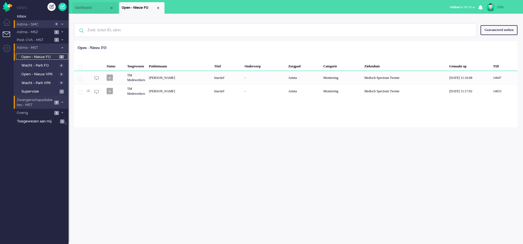
click at [47, 56] on span "Open - Nieuw FO" at bounding box center [39, 57] width 36 height 5
click at [61, 47] on span at bounding box center [62, 47] width 4 height 3
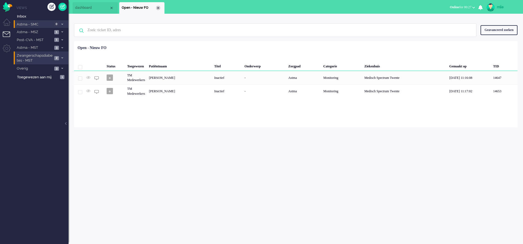
click at [159, 8] on div "Close tab" at bounding box center [158, 8] width 4 height 4
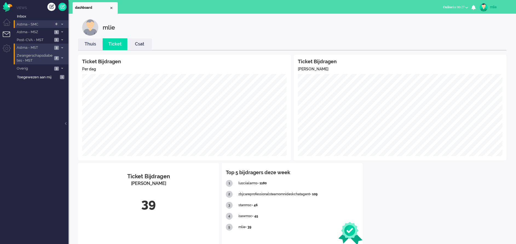
click at [61, 47] on icon at bounding box center [62, 48] width 2 height 2
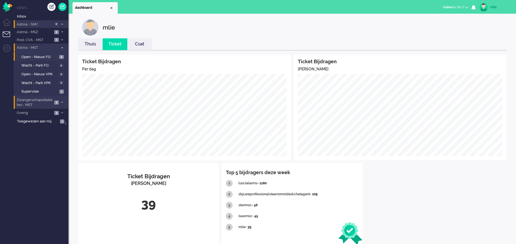
click at [61, 47] on icon at bounding box center [62, 48] width 2 height 2
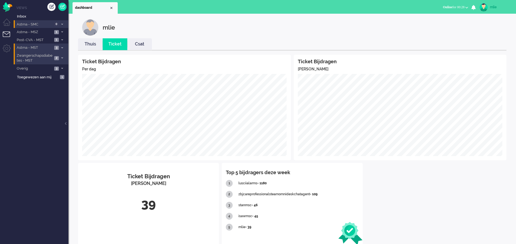
click at [60, 45] on li "Astma - MST 3" at bounding box center [41, 48] width 55 height 8
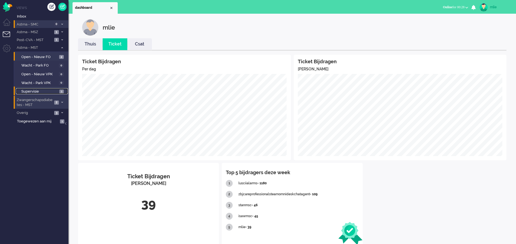
click at [35, 90] on span "Supervisie" at bounding box center [39, 91] width 37 height 5
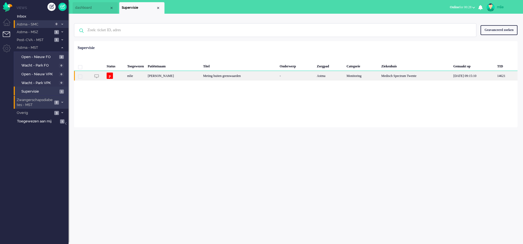
click at [250, 78] on div "Meting buiten grenswaarden" at bounding box center [239, 76] width 76 height 10
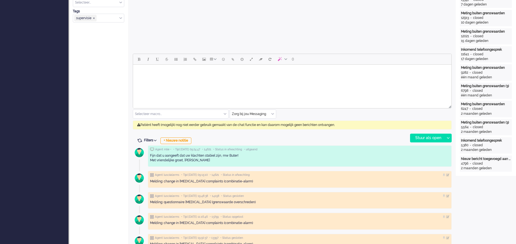
scroll to position [224, 0]
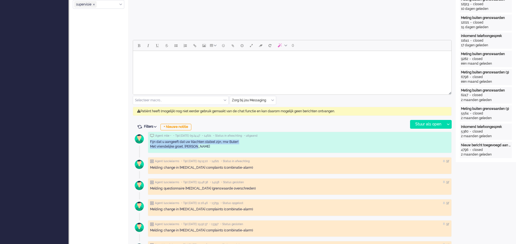
drag, startPoint x: 150, startPoint y: 141, endPoint x: 209, endPoint y: 147, distance: 59.4
click at [209, 147] on div "Fijn dat u aangeeft dat uw klachten stabiel zijn, mw Buter! Met vriendelijke gr…" at bounding box center [300, 144] width 300 height 9
drag, startPoint x: 209, startPoint y: 147, endPoint x: 185, endPoint y: 143, distance: 24.3
copy div "Fijn dat u aangeeft dat uw klachten stabiel zijn, mw Buter! Met vriendelijke gr…"
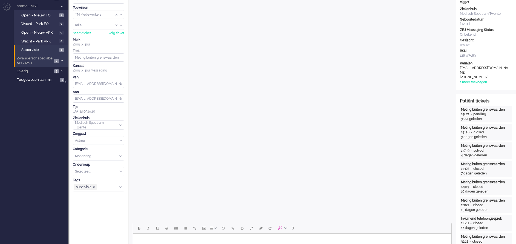
scroll to position [82, 0]
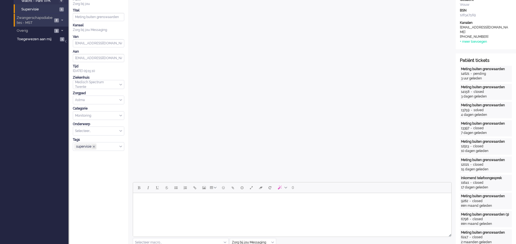
click at [95, 147] on span "supervisie ❎" at bounding box center [94, 146] width 2 height 2
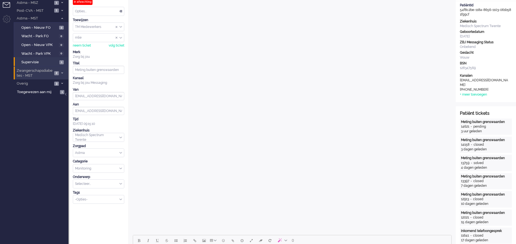
scroll to position [0, 0]
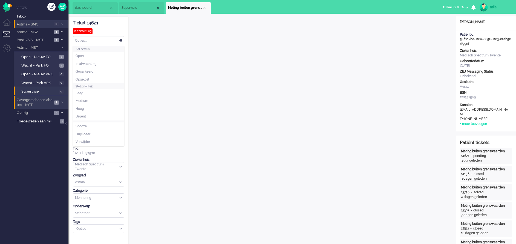
click at [120, 38] on div "Opties..." at bounding box center [98, 40] width 51 height 8
click at [86, 77] on span "Opgelost" at bounding box center [83, 79] width 14 height 5
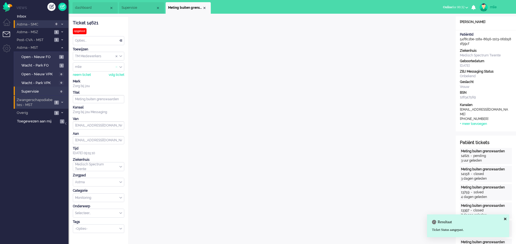
click at [116, 67] on span "Assign User" at bounding box center [117, 67] width 2 height 4
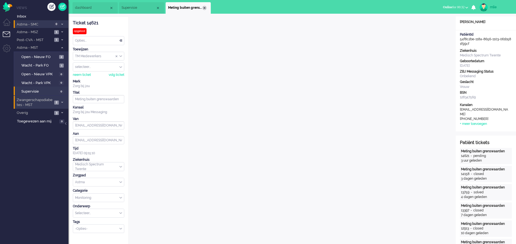
click at [204, 7] on div "Close tab" at bounding box center [204, 8] width 4 height 4
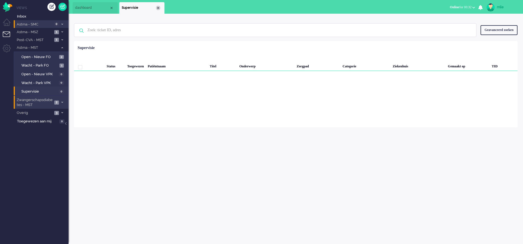
click at [157, 8] on div "Close tab" at bounding box center [158, 8] width 4 height 4
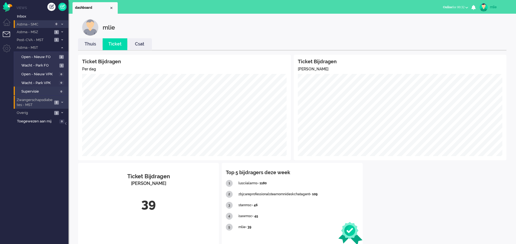
click at [91, 47] on li "Thuis" at bounding box center [90, 44] width 25 height 12
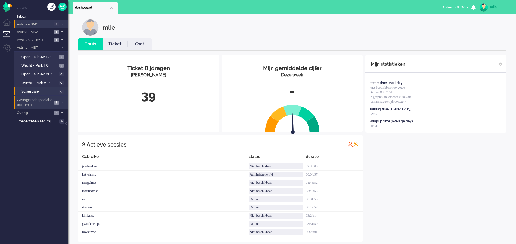
click at [121, 44] on link "Ticket" at bounding box center [115, 44] width 25 height 6
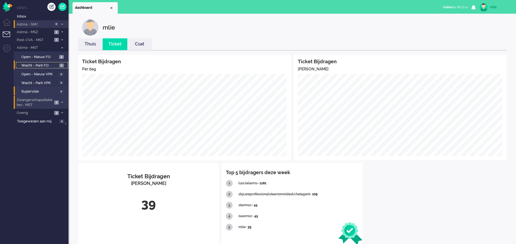
click at [44, 64] on span "Wacht - Park FO" at bounding box center [39, 65] width 37 height 5
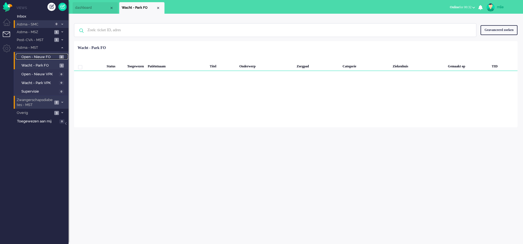
click at [59, 55] on link "Open - Nieuw FO 2" at bounding box center [42, 57] width 52 height 6
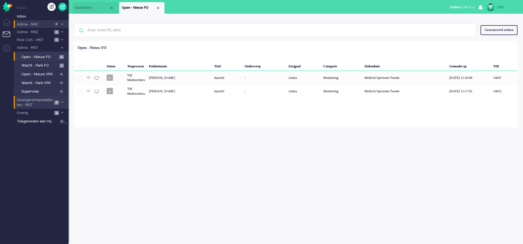
click at [63, 48] on icon at bounding box center [62, 48] width 2 height 2
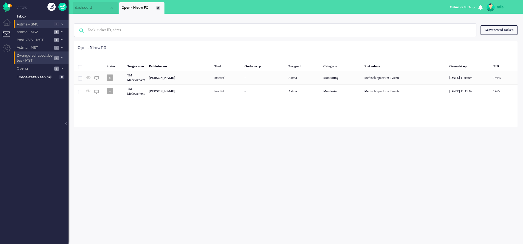
click at [158, 7] on div "Close tab" at bounding box center [158, 8] width 4 height 4
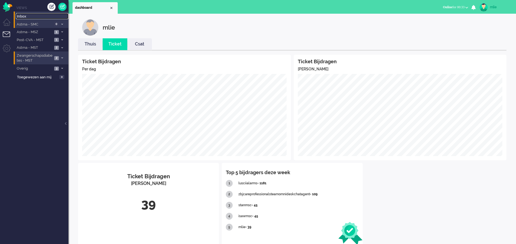
click at [28, 16] on span "Inbox" at bounding box center [43, 16] width 52 height 5
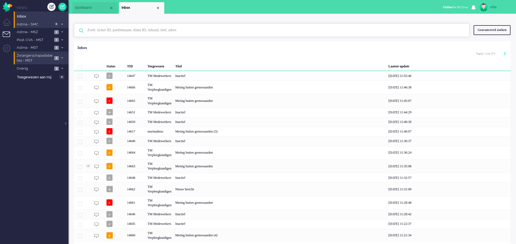
click at [132, 32] on input "text" at bounding box center [272, 30] width 379 height 13
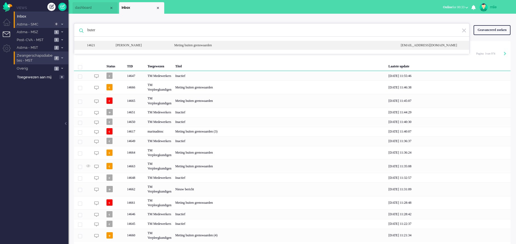
type input "buter"
click at [199, 45] on div "Meting buiten grenswaarden" at bounding box center [283, 45] width 227 height 5
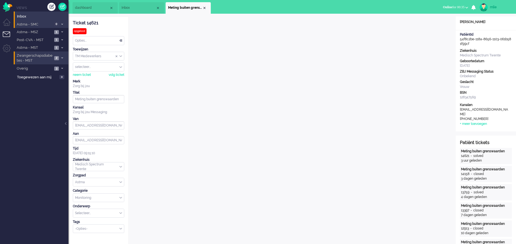
click at [64, 47] on span at bounding box center [62, 47] width 4 height 3
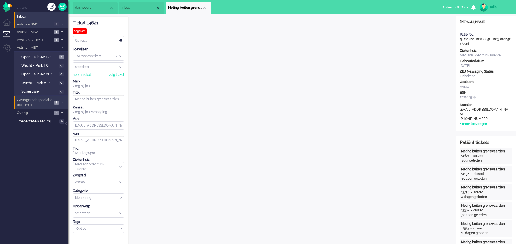
click at [64, 47] on span at bounding box center [62, 47] width 4 height 3
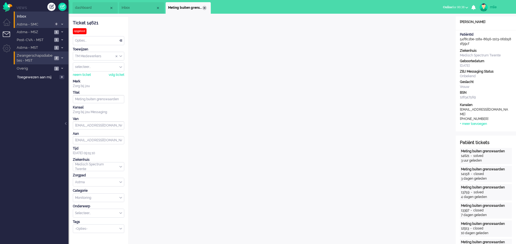
click at [205, 6] on div "Close tab" at bounding box center [204, 8] width 4 height 4
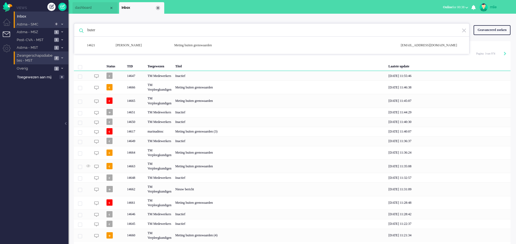
click at [158, 7] on div "Close tab" at bounding box center [158, 8] width 4 height 4
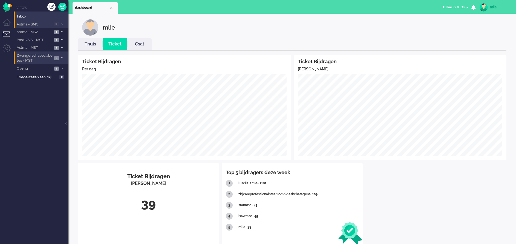
click at [89, 45] on link "Thuis" at bounding box center [90, 44] width 25 height 6
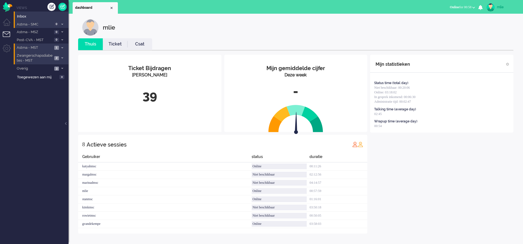
click at [64, 45] on li "Astma - MST 1" at bounding box center [41, 48] width 55 height 8
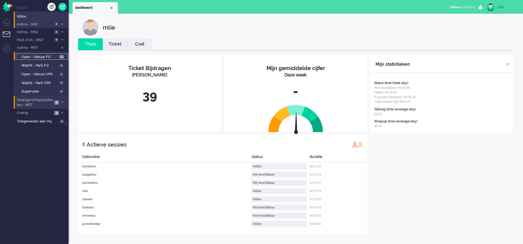
click at [54, 56] on span "Open - Nieuw FO" at bounding box center [39, 57] width 37 height 5
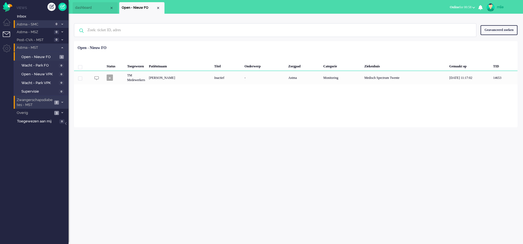
click at [62, 47] on icon at bounding box center [62, 48] width 2 height 2
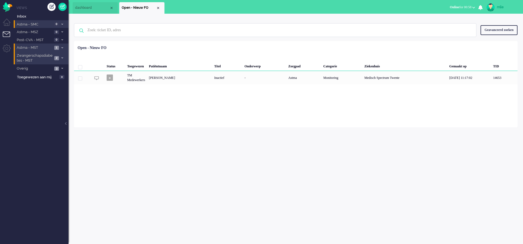
click at [61, 58] on span at bounding box center [62, 58] width 4 height 3
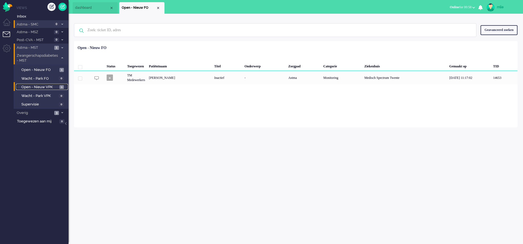
click at [39, 88] on span "Open - Nieuw VPK" at bounding box center [39, 87] width 37 height 5
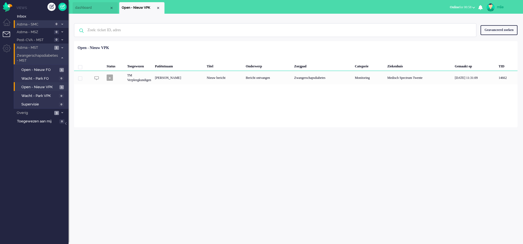
click at [62, 57] on span at bounding box center [62, 58] width 4 height 3
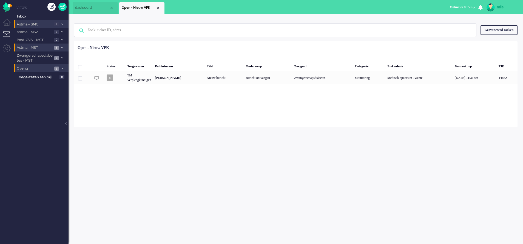
click at [61, 70] on span at bounding box center [62, 68] width 4 height 3
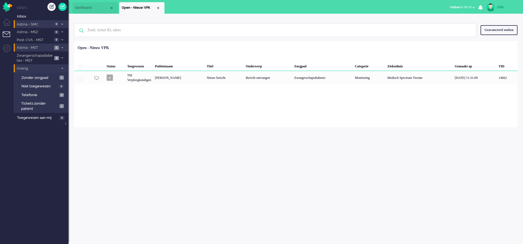
click at [62, 66] on li "Overig 3" at bounding box center [41, 68] width 55 height 8
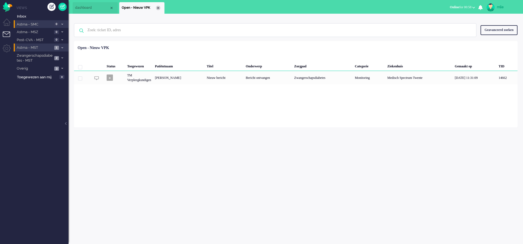
click at [159, 7] on div "Close tab" at bounding box center [158, 8] width 4 height 4
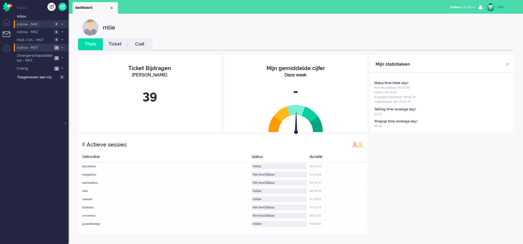
click at [499, 5] on div "mlie" at bounding box center [507, 6] width 21 height 5
click at [490, 43] on link "Uitloggen" at bounding box center [501, 43] width 38 height 5
